Goal: Information Seeking & Learning: Understand process/instructions

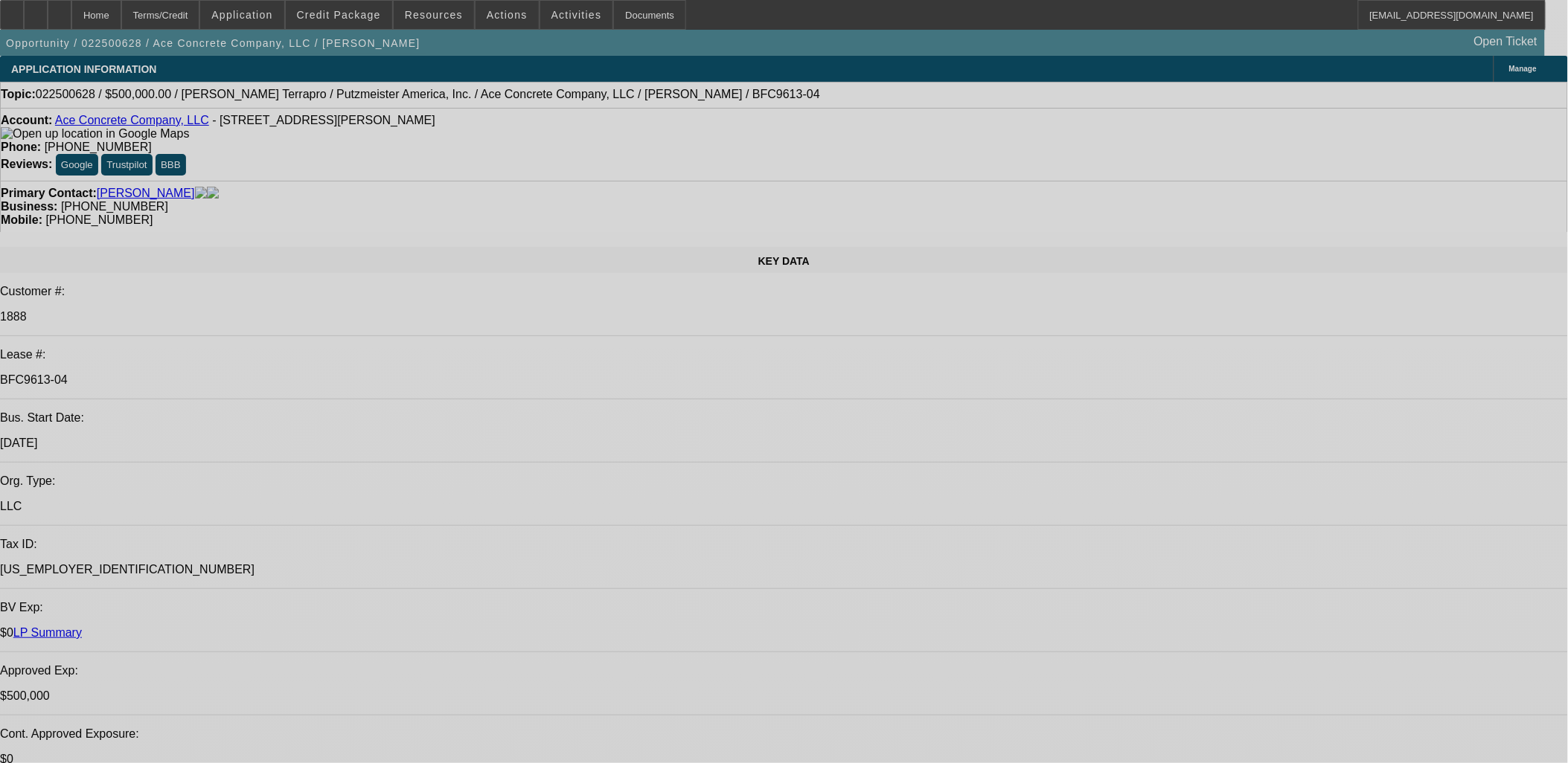
select select "0"
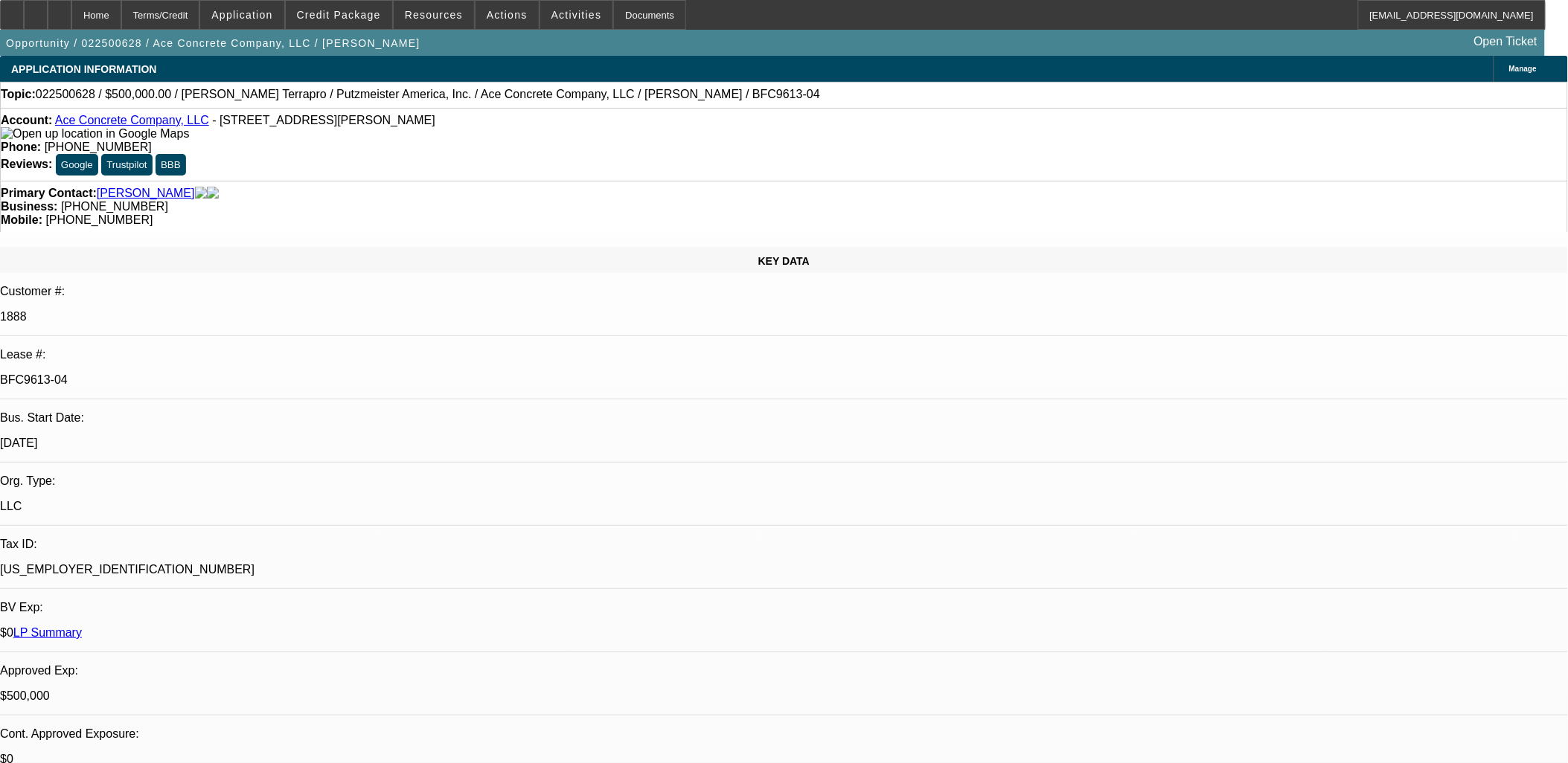
select select "0"
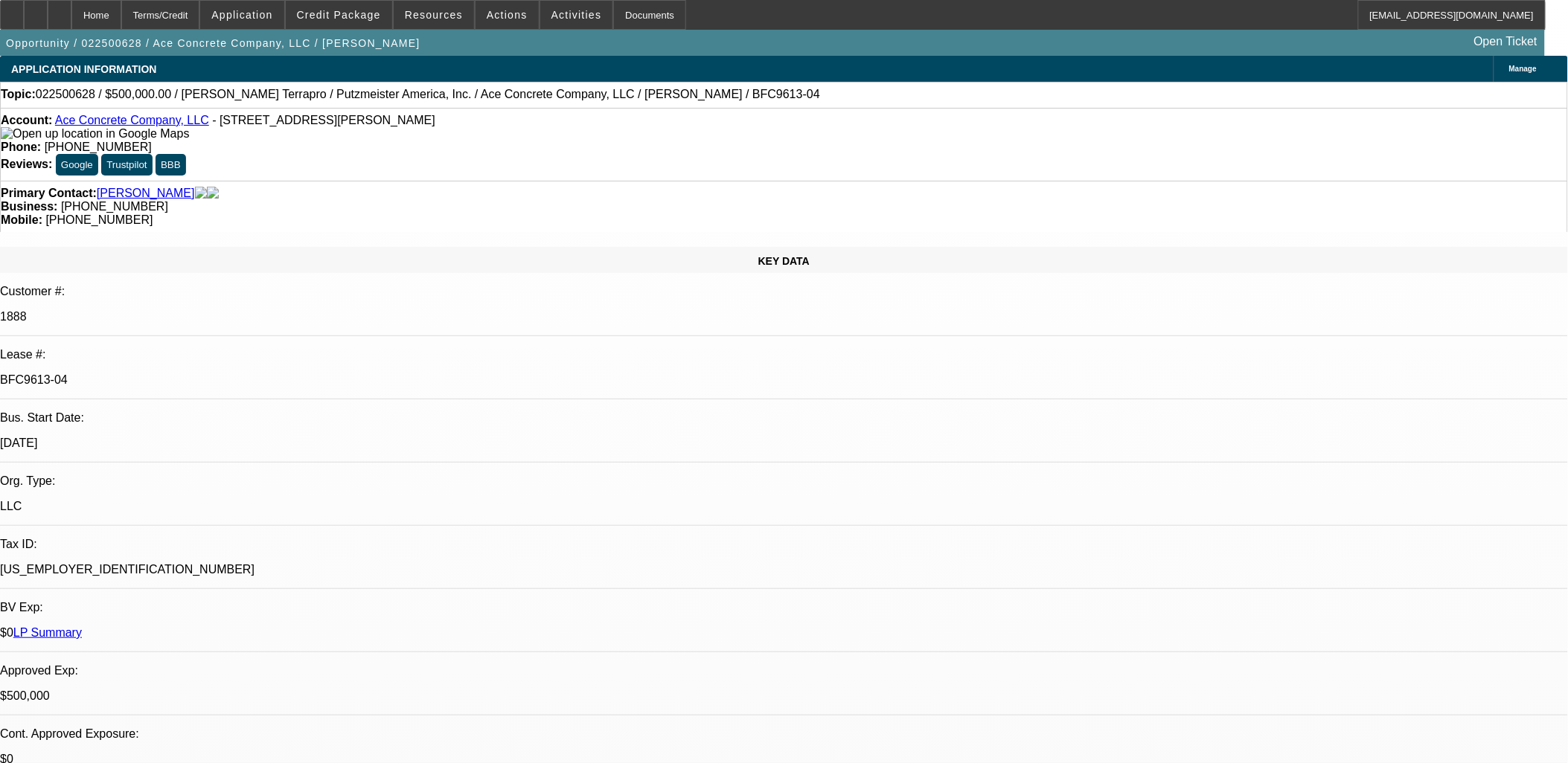
select select "0"
select select "2"
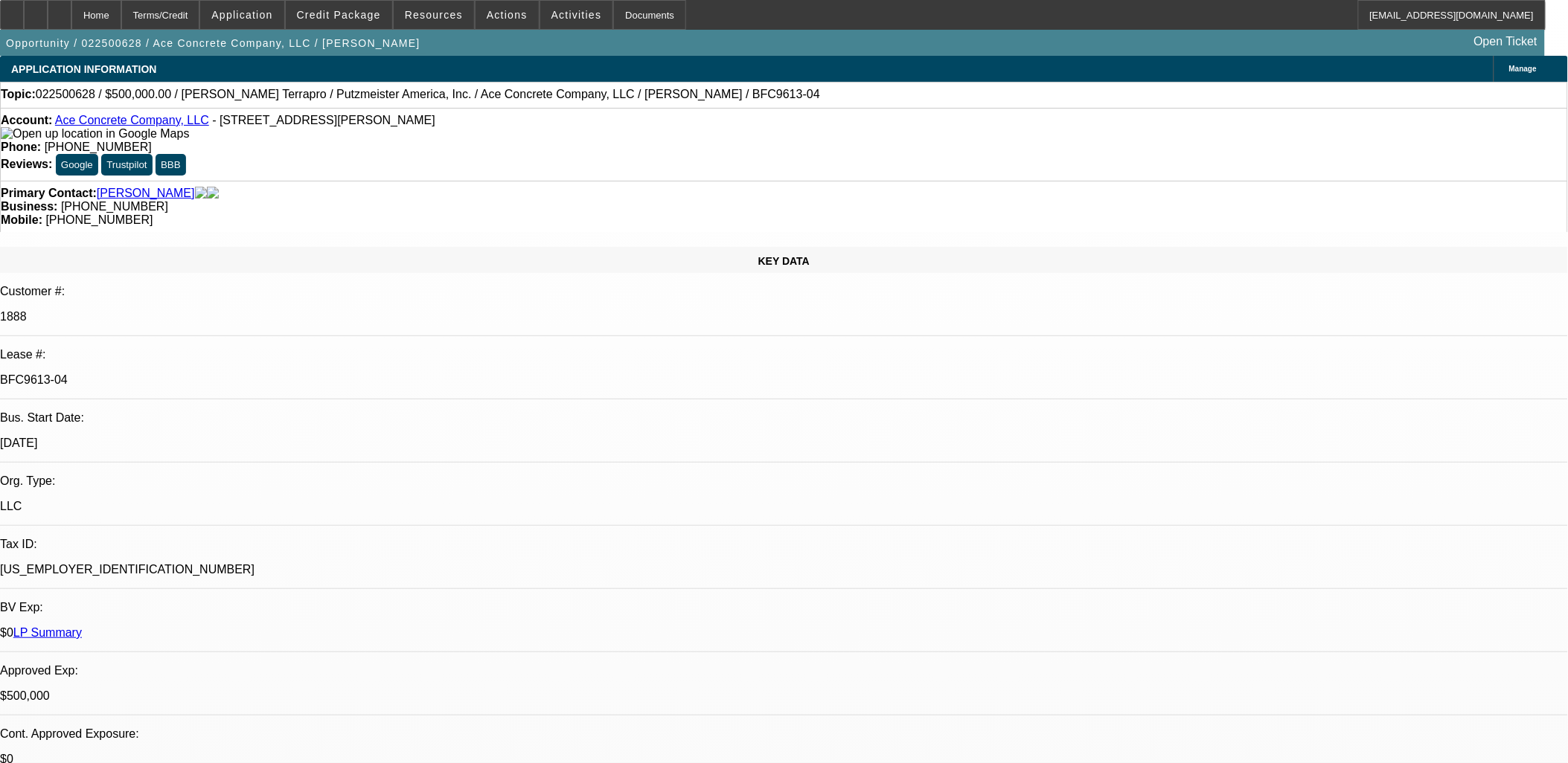
select select "0"
select select "1"
select select "3"
select select "6"
select select "1"
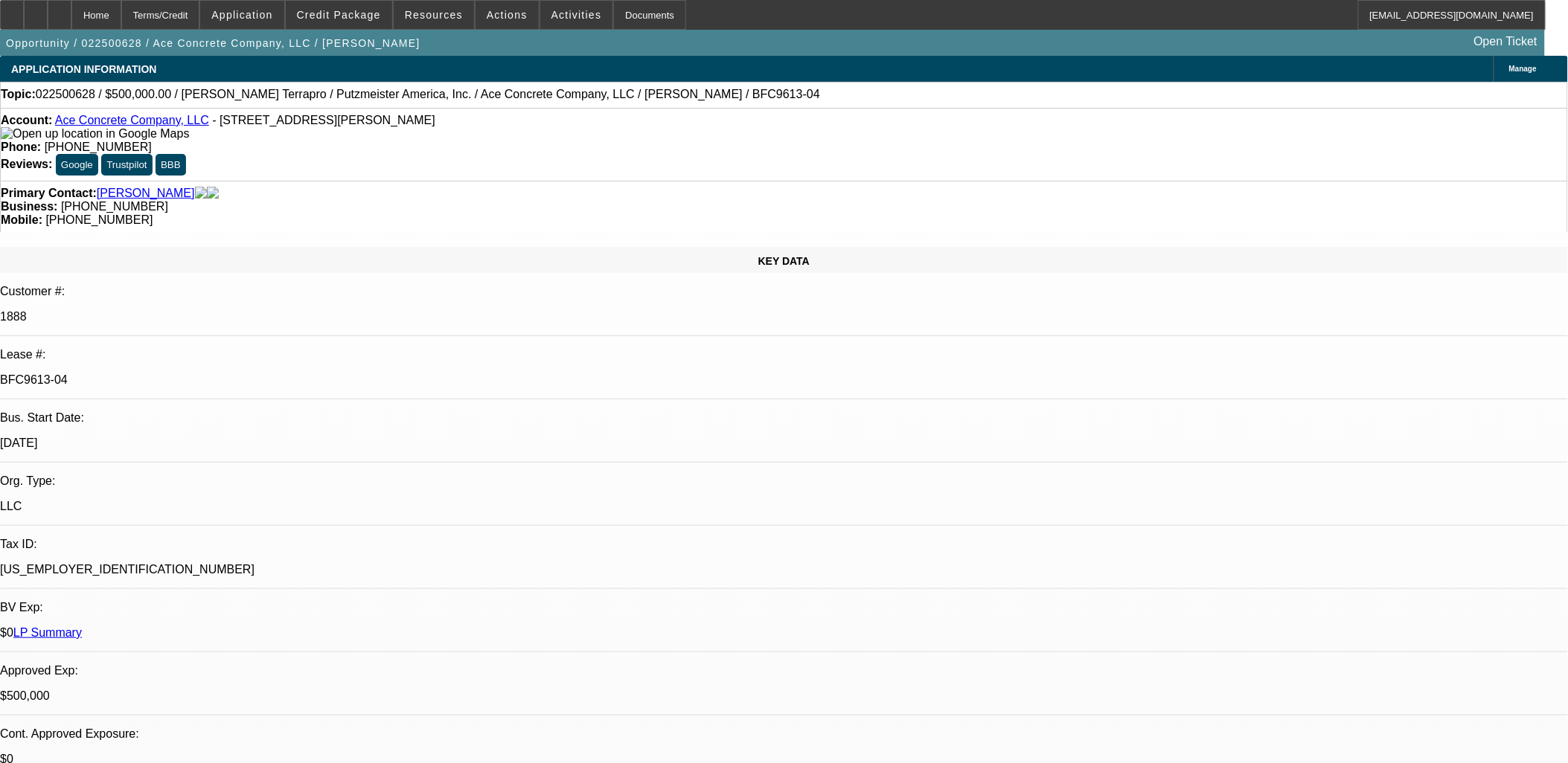
select select "3"
select select "6"
select select "1"
select select "3"
select select "6"
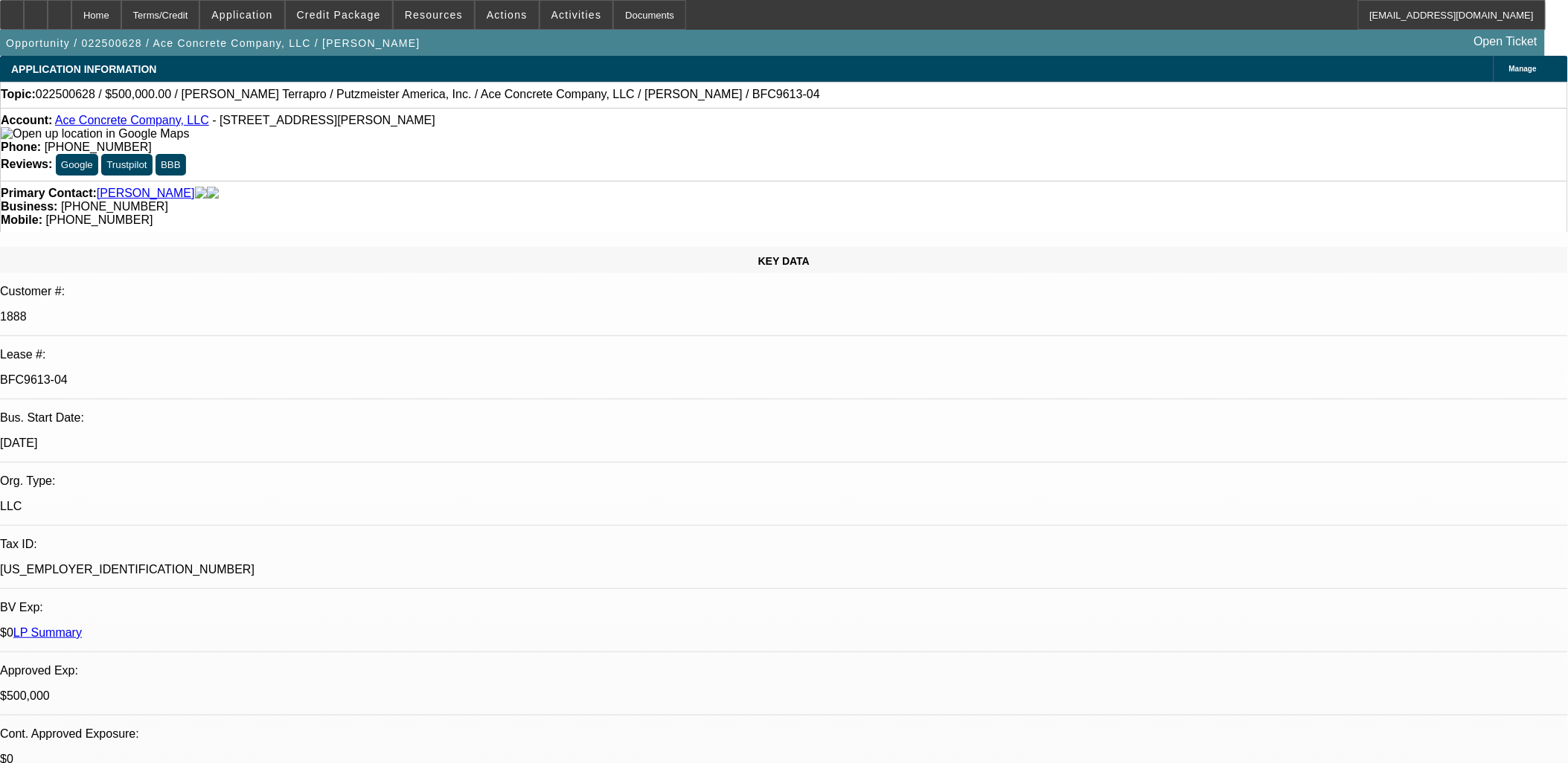
select select "1"
select select "2"
select select "6"
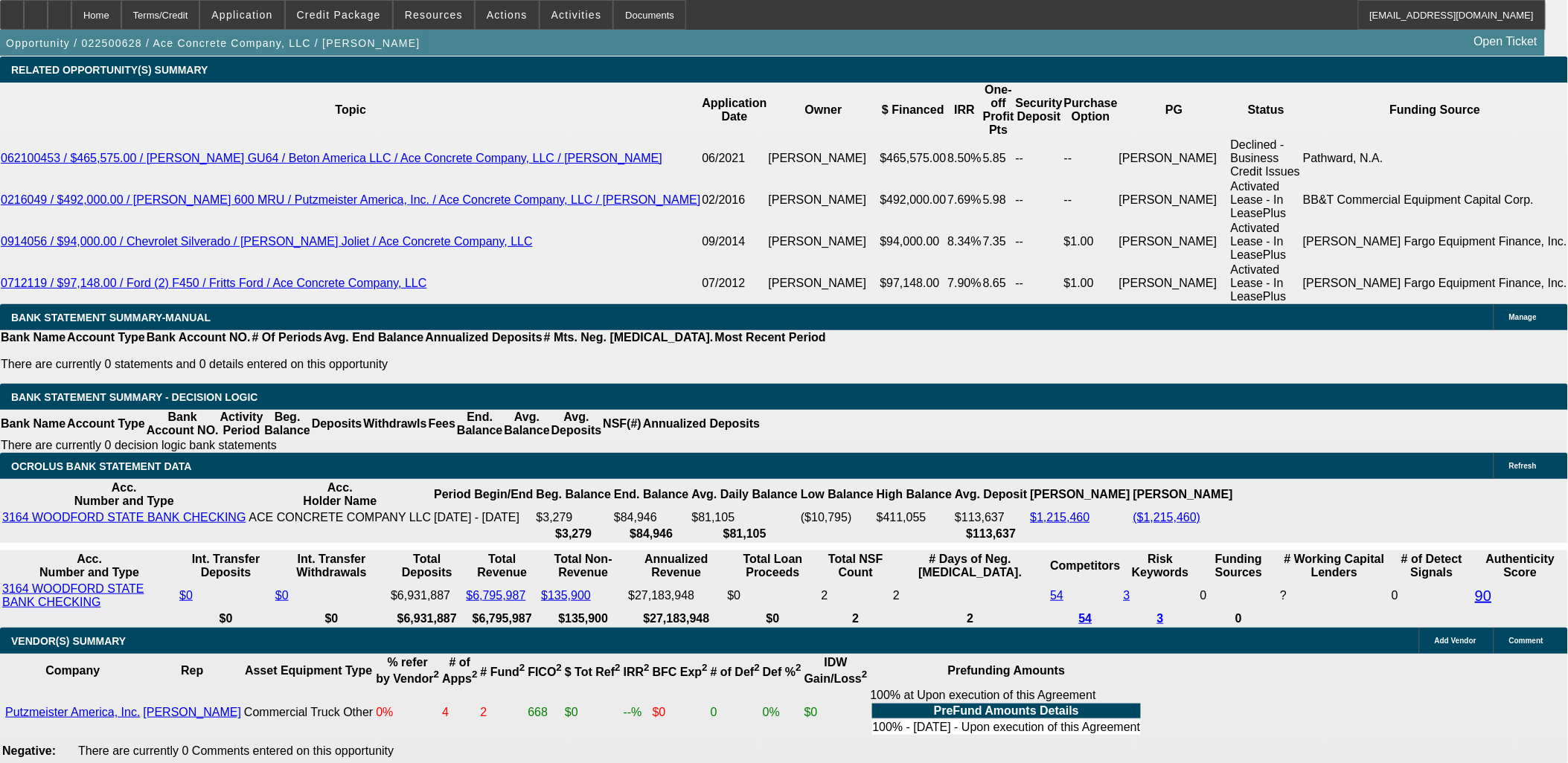
scroll to position [2728, 0]
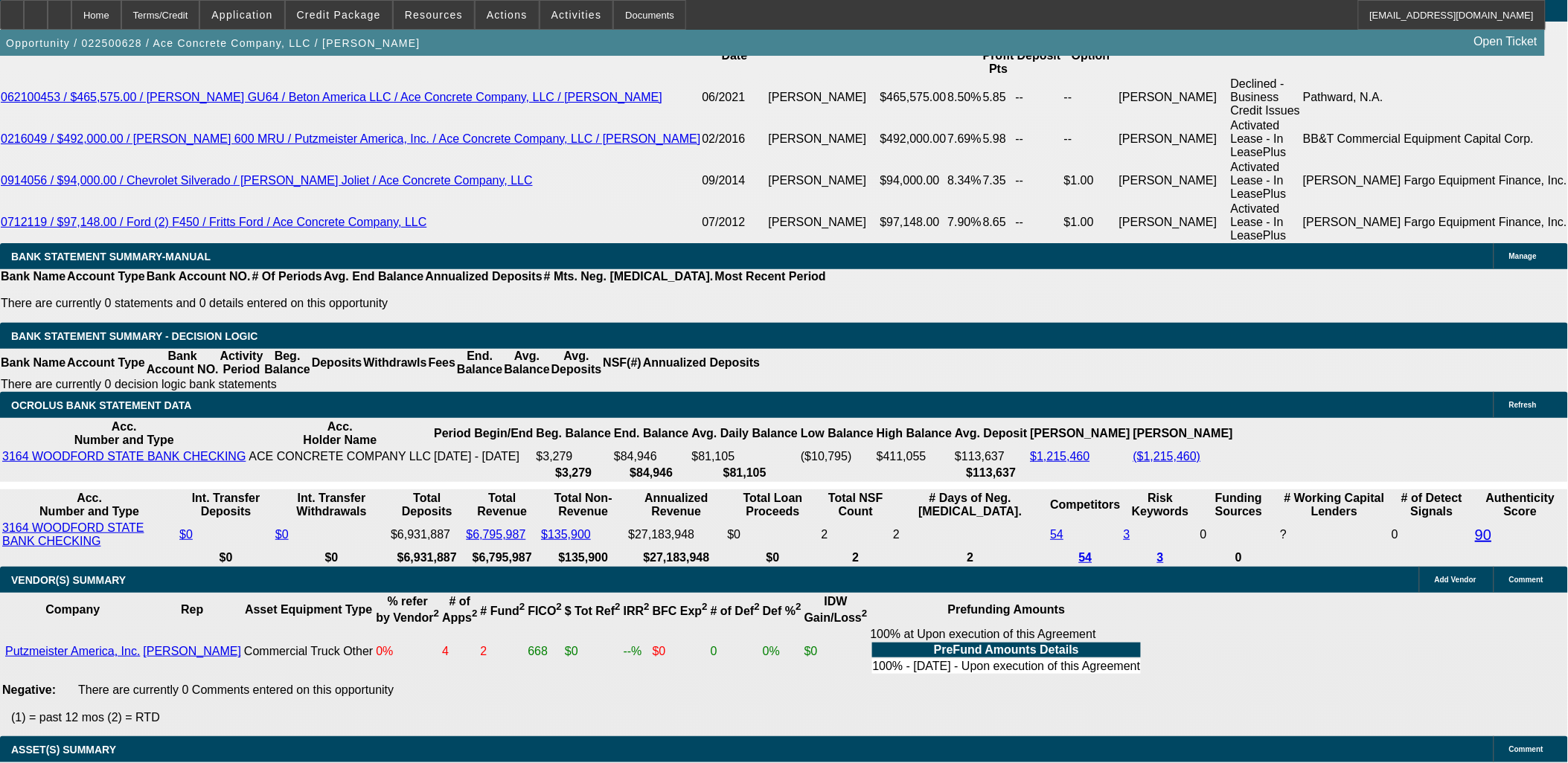
drag, startPoint x: 389, startPoint y: 597, endPoint x: 286, endPoint y: 577, distance: 104.9
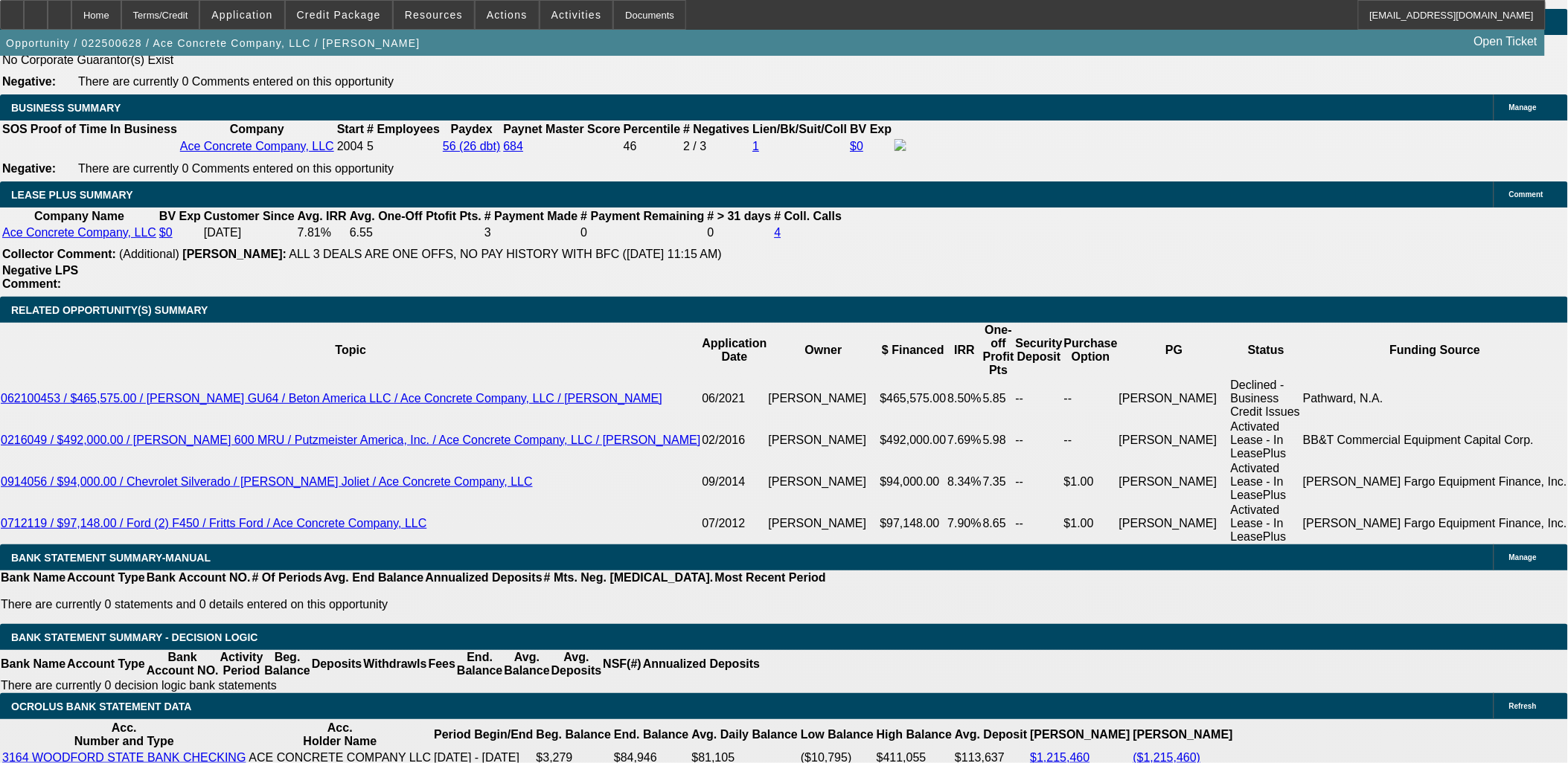
scroll to position [2397, 0]
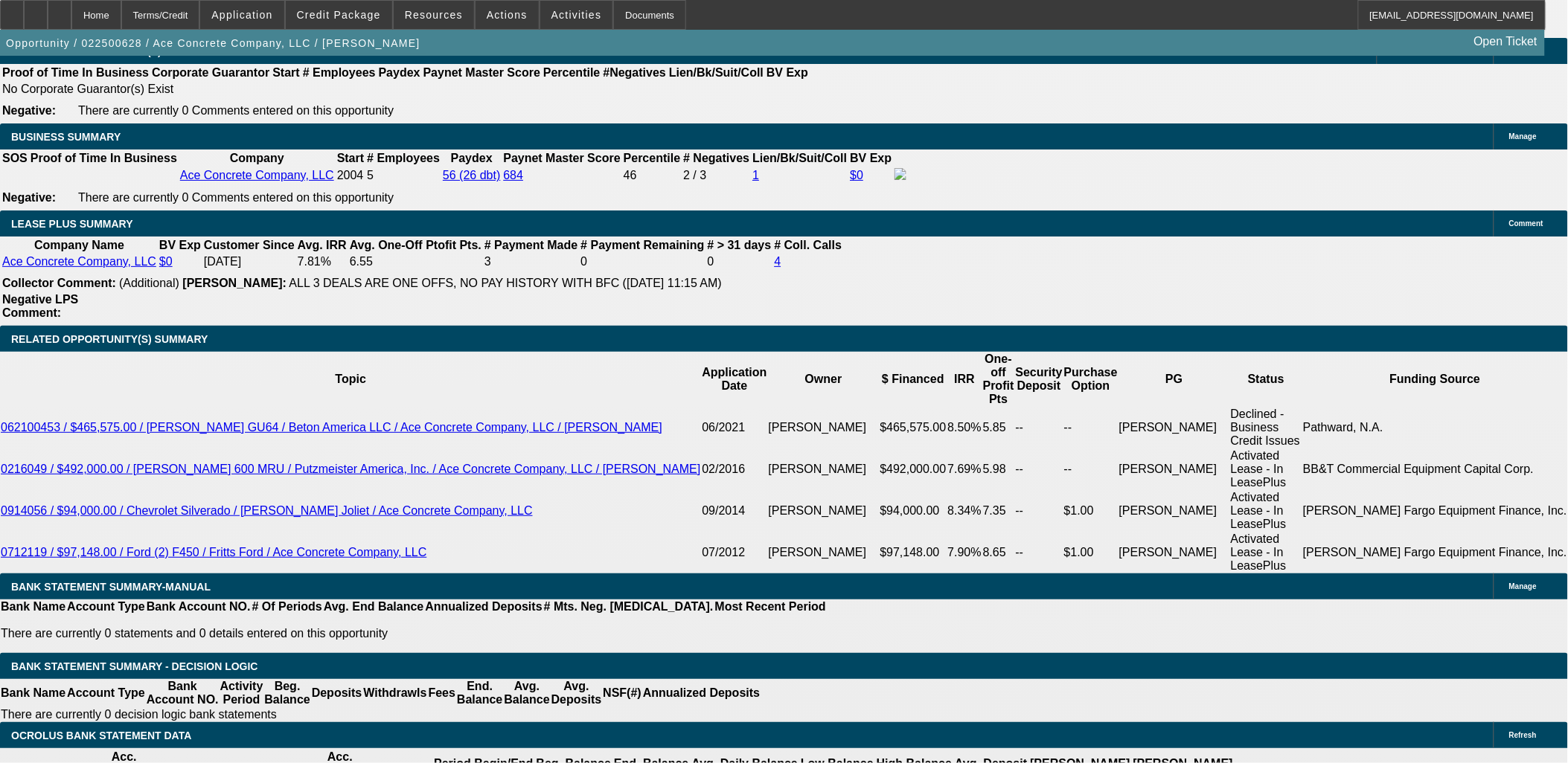
scroll to position [2314, 0]
